Goal: Task Accomplishment & Management: Use online tool/utility

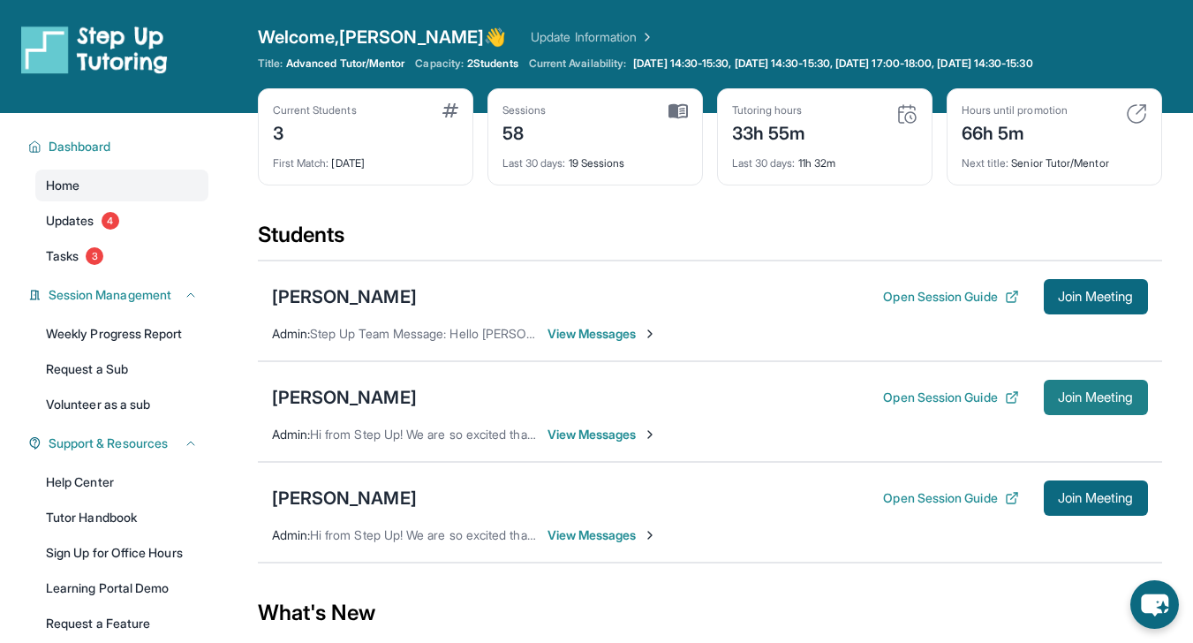
click at [1103, 388] on button "Join Meeting" at bounding box center [1096, 397] width 104 height 35
click at [345, 403] on div "[PERSON_NAME]" at bounding box center [344, 397] width 145 height 25
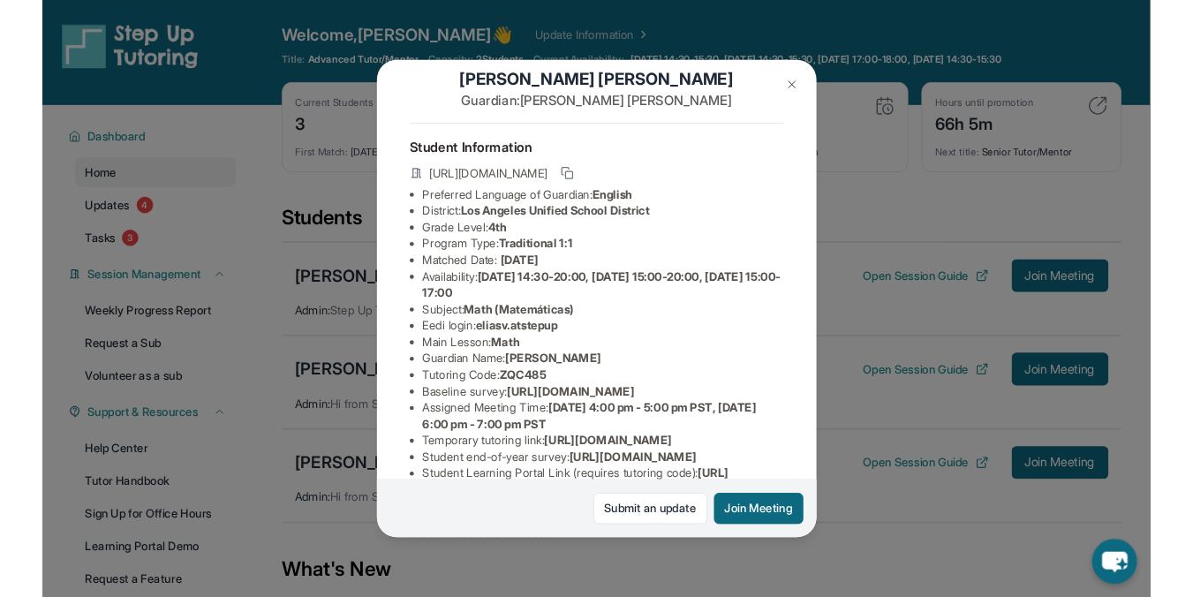
scroll to position [30, 0]
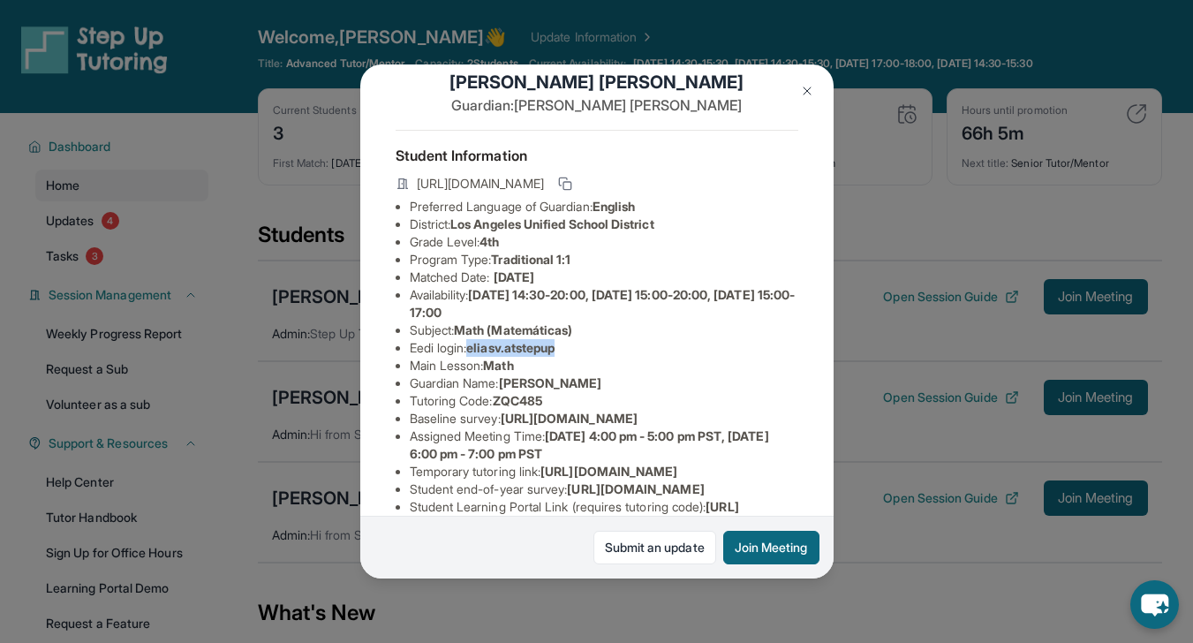
drag, startPoint x: 474, startPoint y: 365, endPoint x: 641, endPoint y: 366, distance: 166.9
click at [642, 357] on li "Eedi login : [PERSON_NAME].atstepup" at bounding box center [604, 348] width 389 height 18
copy span "eliasv.atstepup"
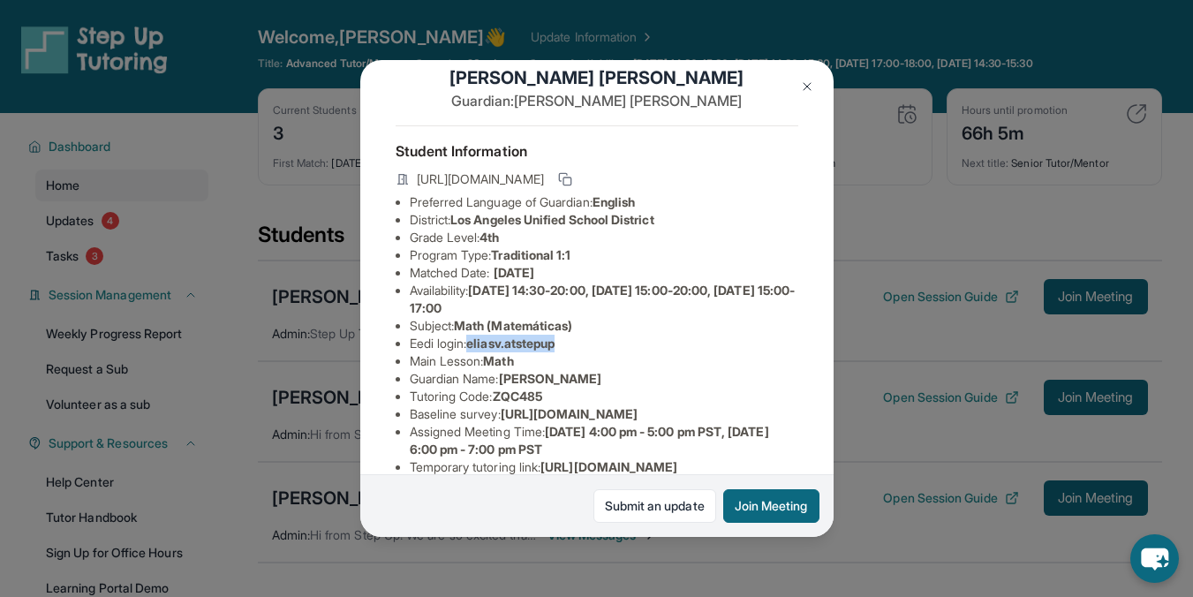
click at [800, 80] on img at bounding box center [807, 86] width 14 height 14
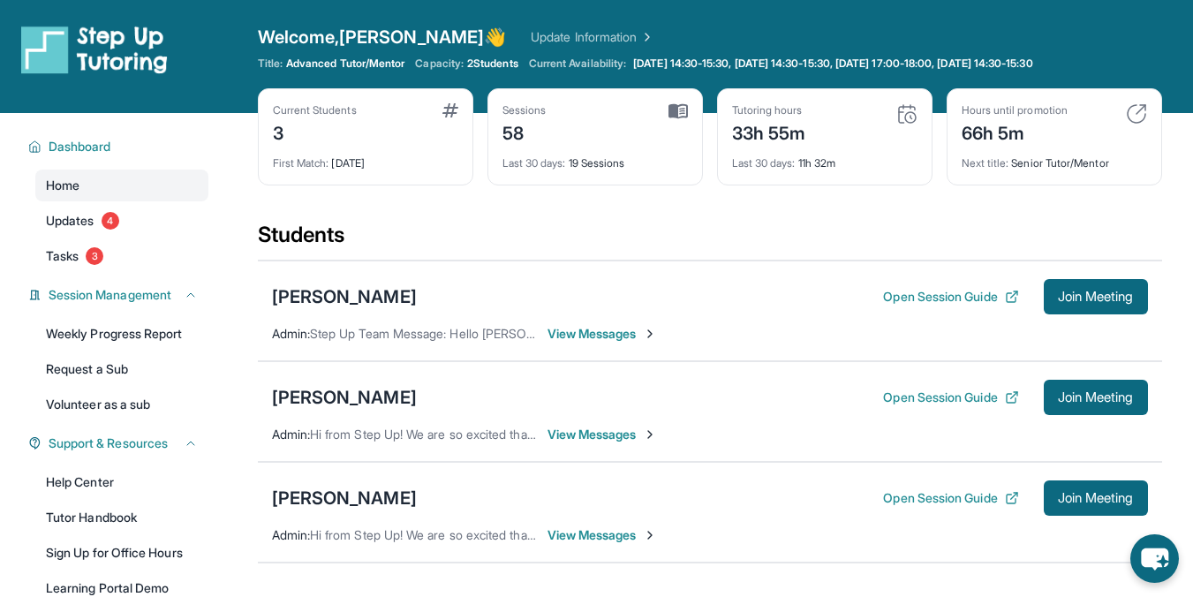
click at [779, 124] on div "33h 55m" at bounding box center [769, 131] width 74 height 28
click at [760, 143] on div "33h 55m" at bounding box center [769, 131] width 74 height 28
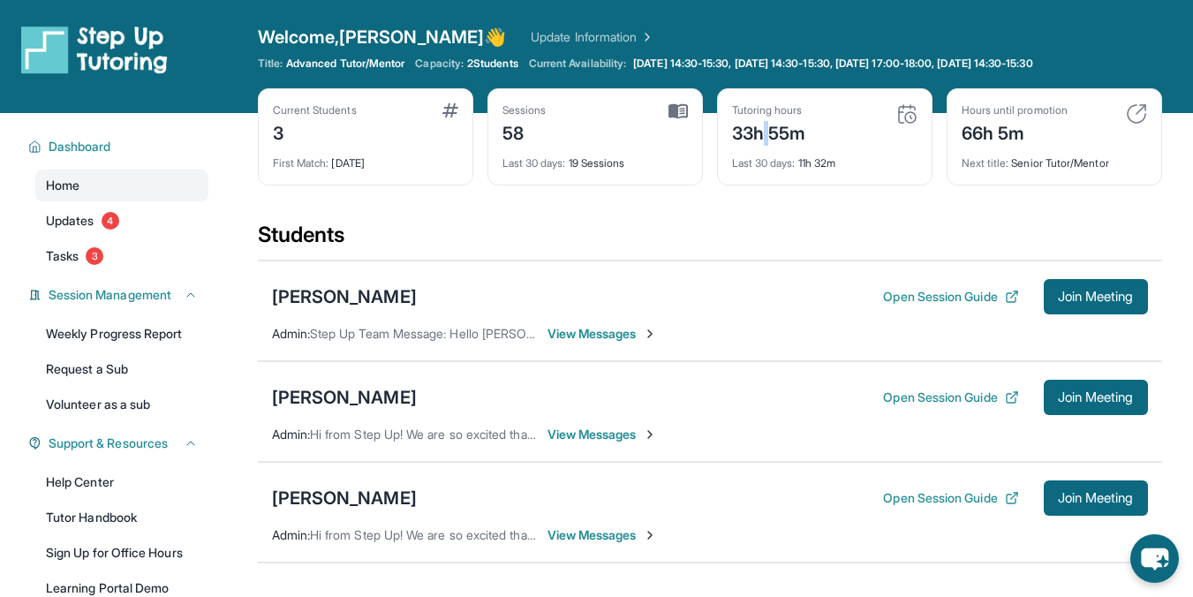
click at [760, 143] on div "33h 55m" at bounding box center [769, 131] width 74 height 28
click at [750, 163] on span "Last 30 days :" at bounding box center [764, 162] width 64 height 13
click at [603, 166] on div "Last 30 days : 19 Sessions" at bounding box center [594, 158] width 185 height 25
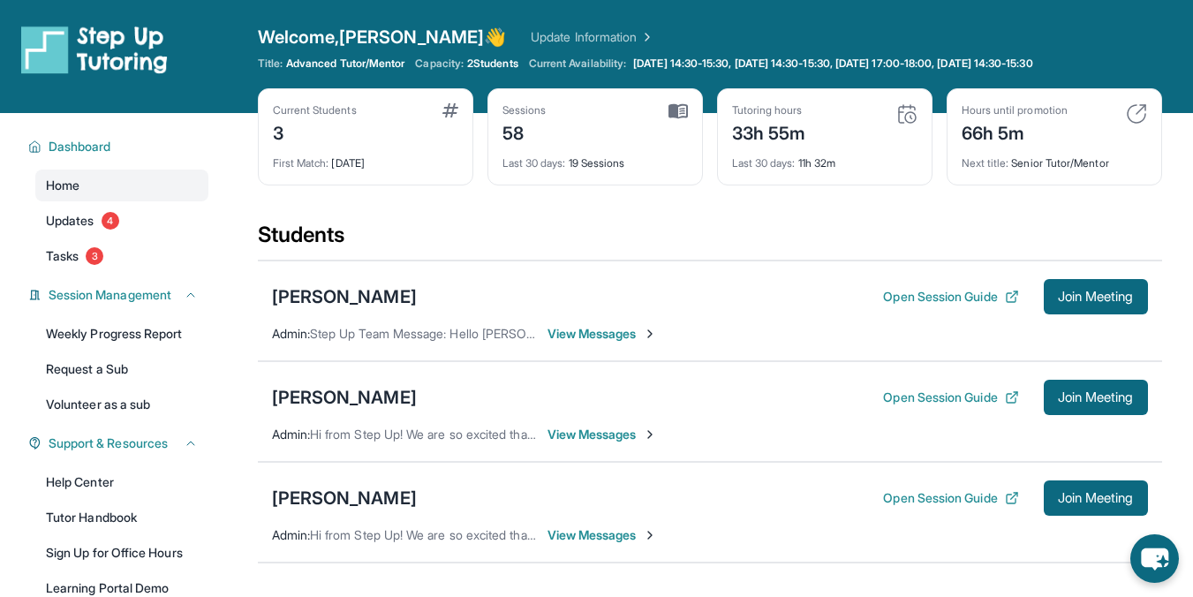
click at [603, 166] on div "Last 30 days : 19 Sessions" at bounding box center [594, 158] width 185 height 25
click at [554, 166] on span "Last 30 days :" at bounding box center [534, 162] width 64 height 13
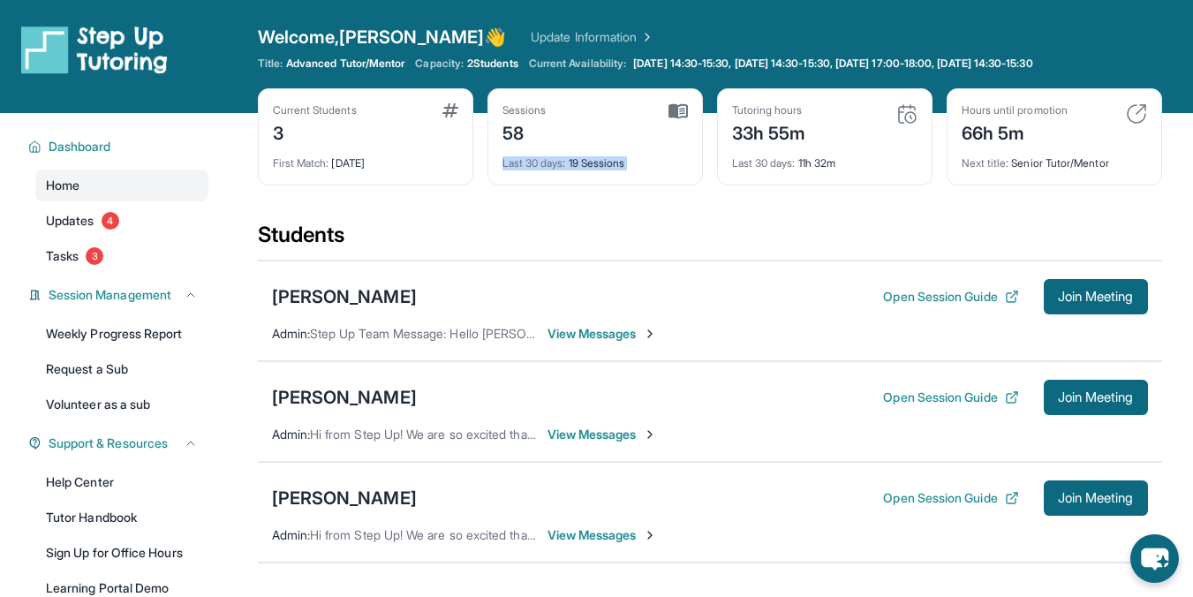
click at [521, 115] on div "Sessions" at bounding box center [524, 110] width 44 height 14
click at [514, 131] on div "58" at bounding box center [524, 131] width 44 height 28
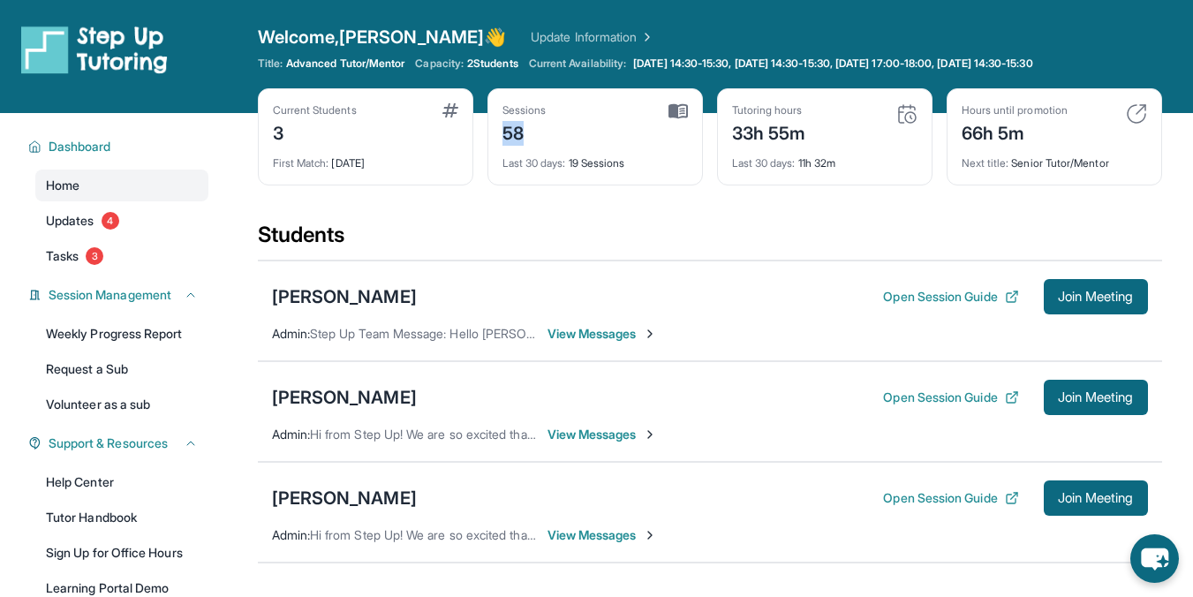
click at [514, 131] on div "58" at bounding box center [524, 131] width 44 height 28
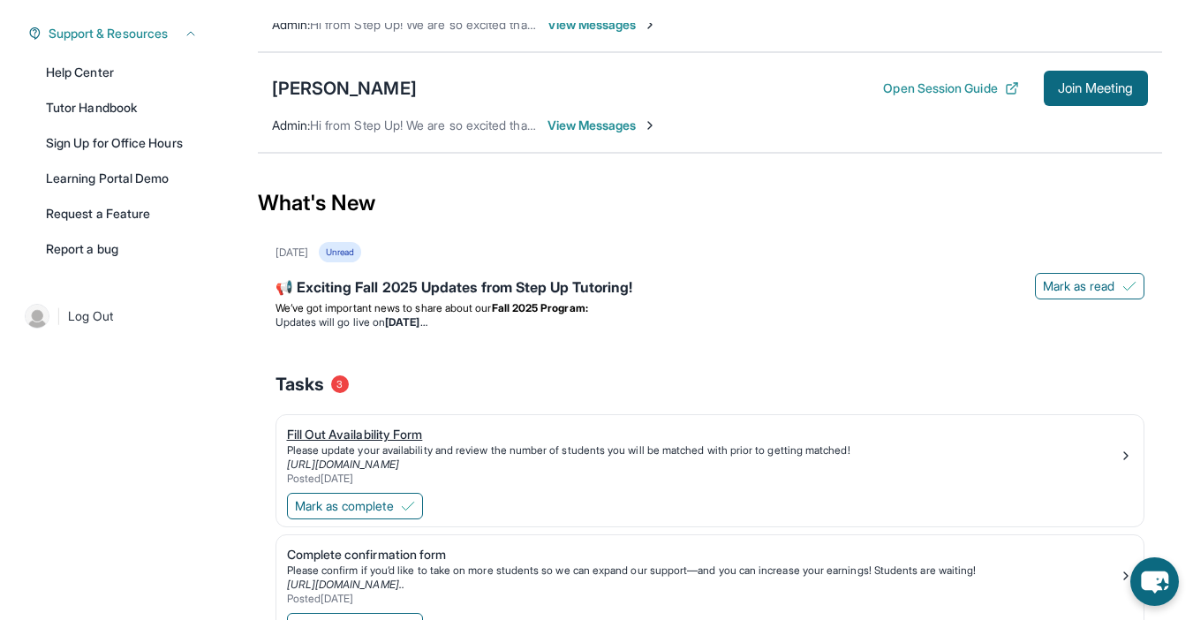
scroll to position [0, 0]
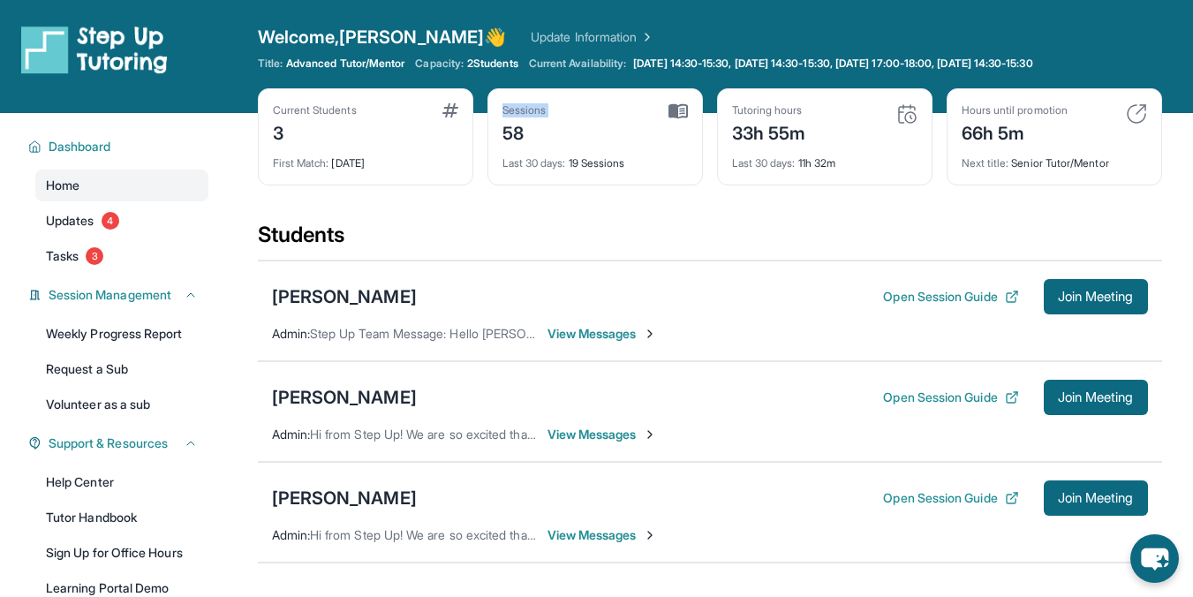
click at [413, 161] on div "First Match : [DATE]" at bounding box center [365, 158] width 185 height 25
